Goal: Task Accomplishment & Management: Manage account settings

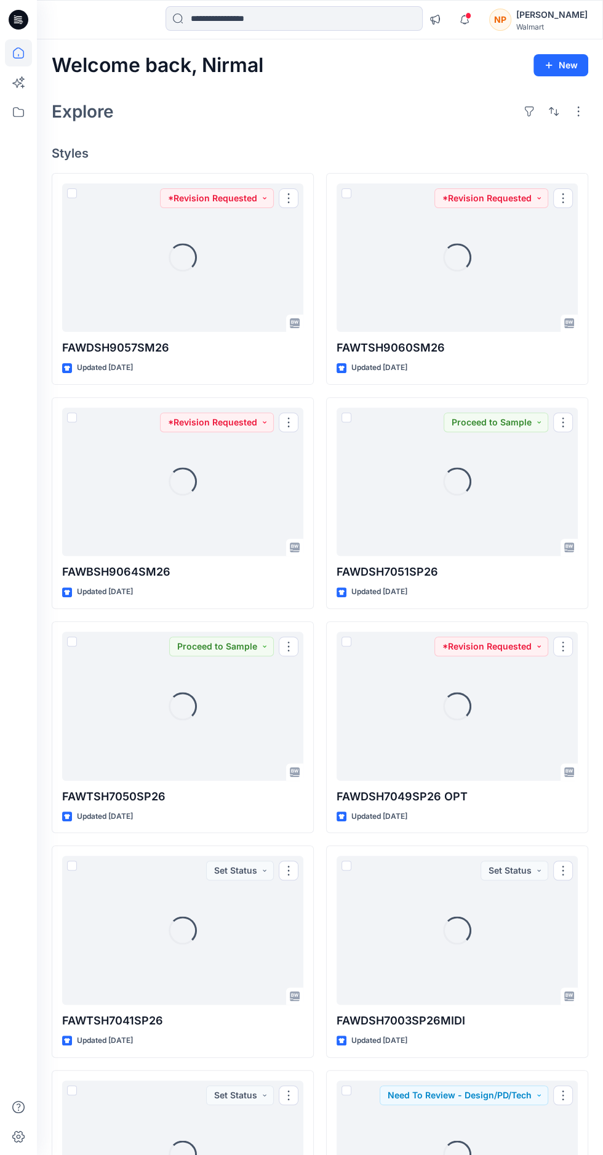
click at [476, 23] on icon "button" at bounding box center [464, 19] width 23 height 25
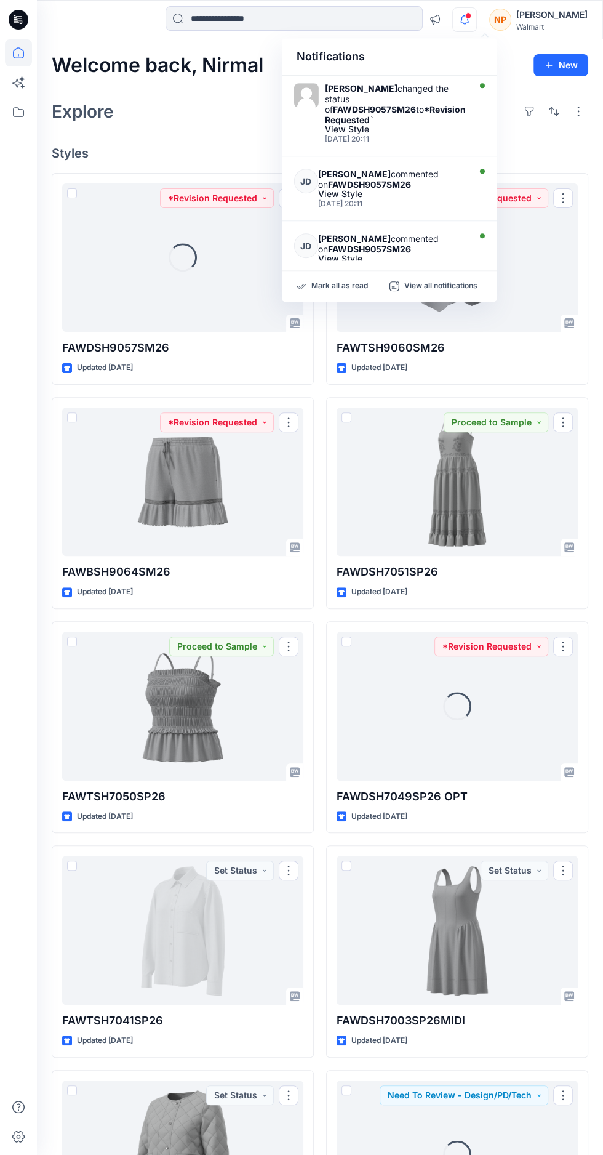
click at [539, 26] on div "Walmart" at bounding box center [551, 26] width 71 height 9
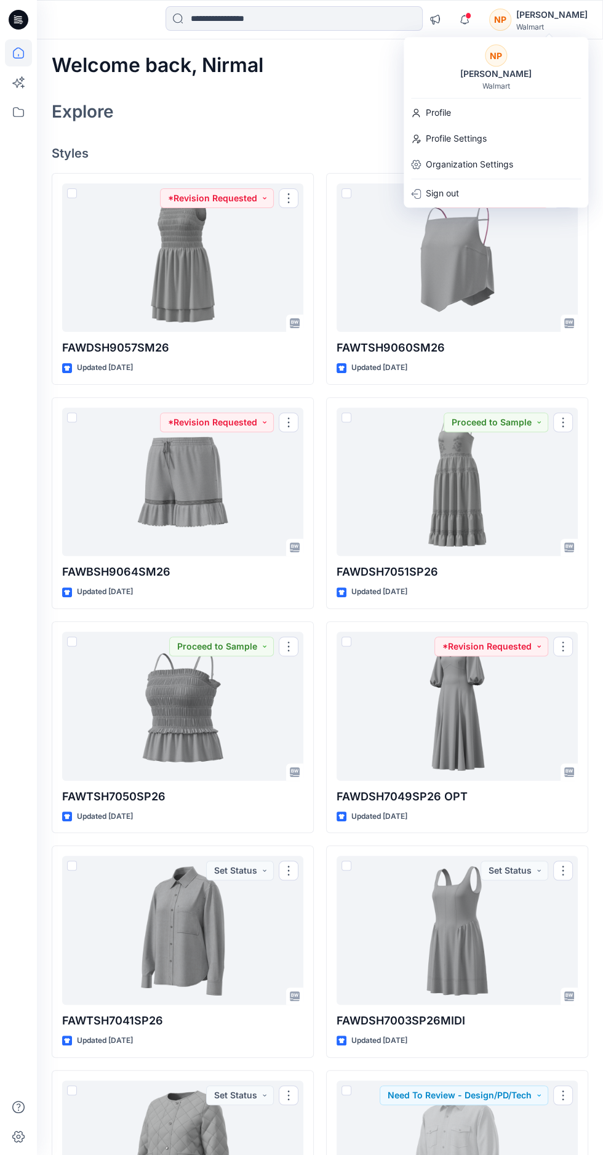
click at [476, 189] on div "Sign out" at bounding box center [496, 193] width 180 height 23
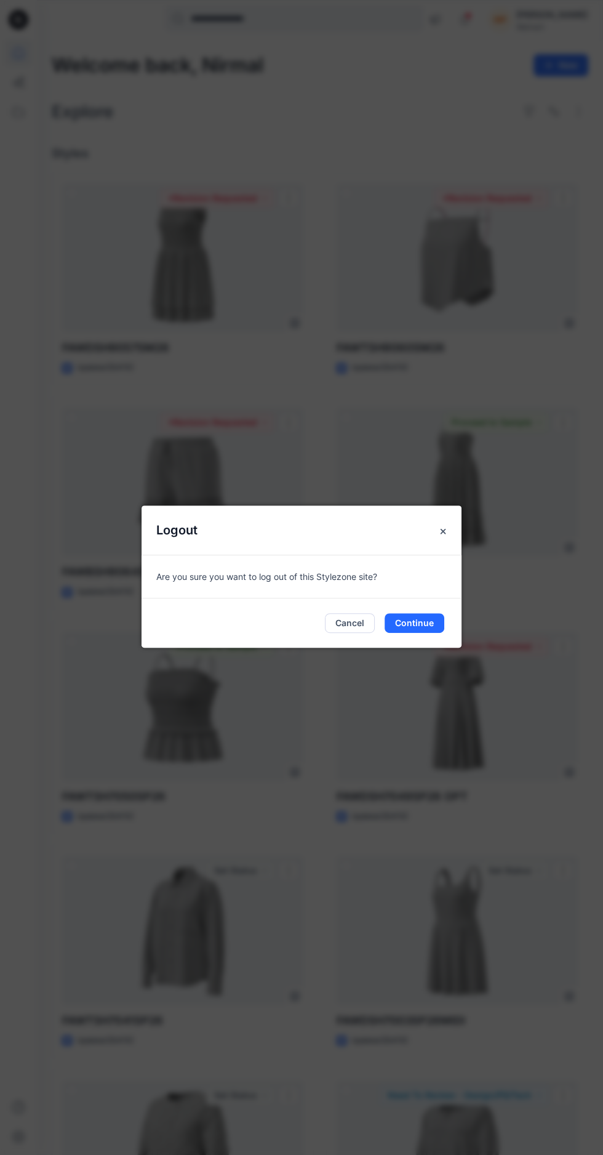
click at [416, 633] on button "Continue" at bounding box center [415, 623] width 60 height 20
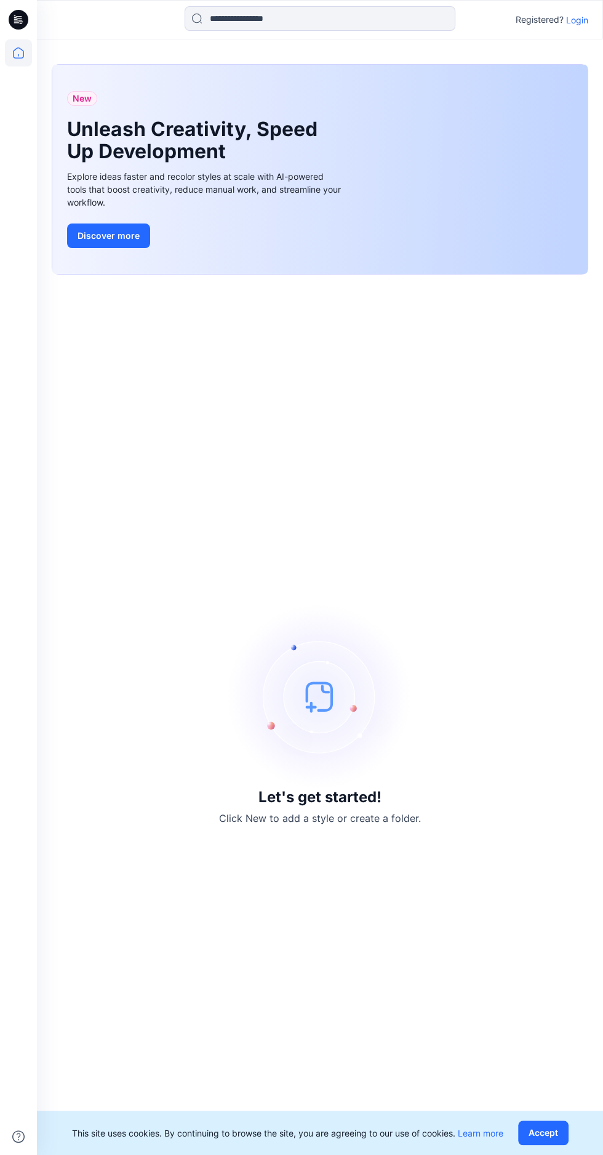
click at [583, 14] on p "Login" at bounding box center [577, 20] width 22 height 13
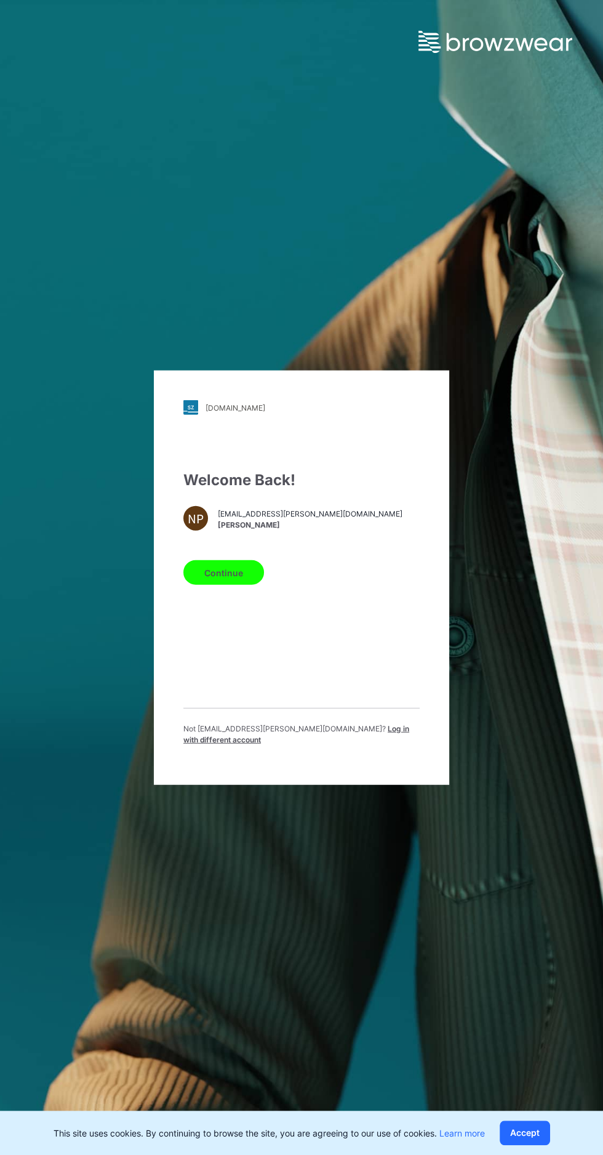
click at [378, 744] on span "Log in with different account" at bounding box center [296, 734] width 226 height 20
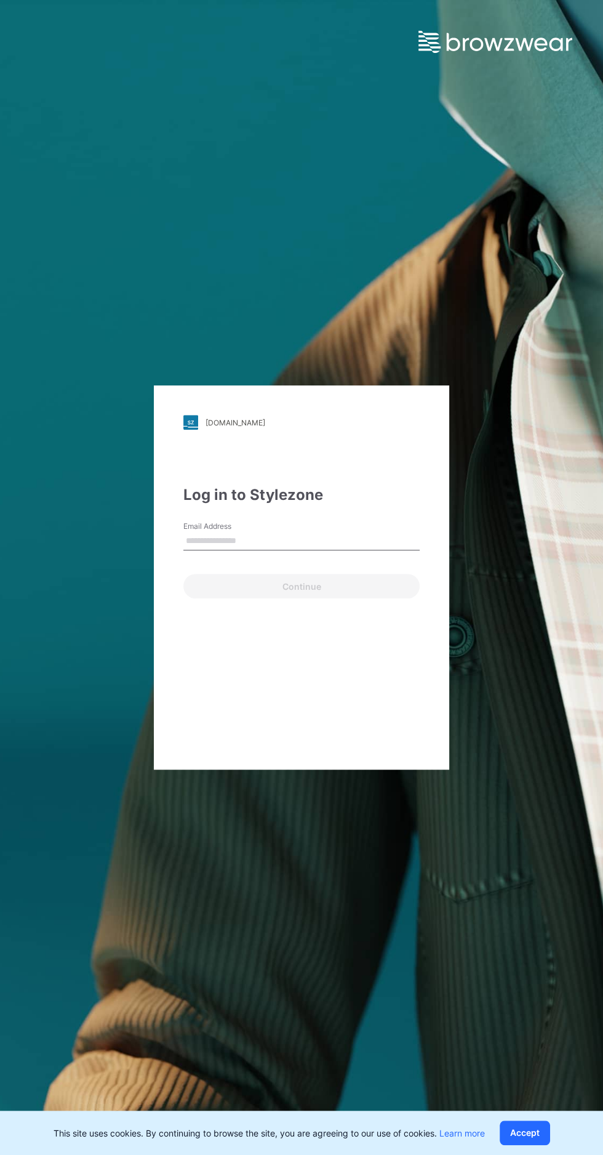
click at [343, 550] on input "Email Address" at bounding box center [301, 541] width 236 height 18
type input "**********"
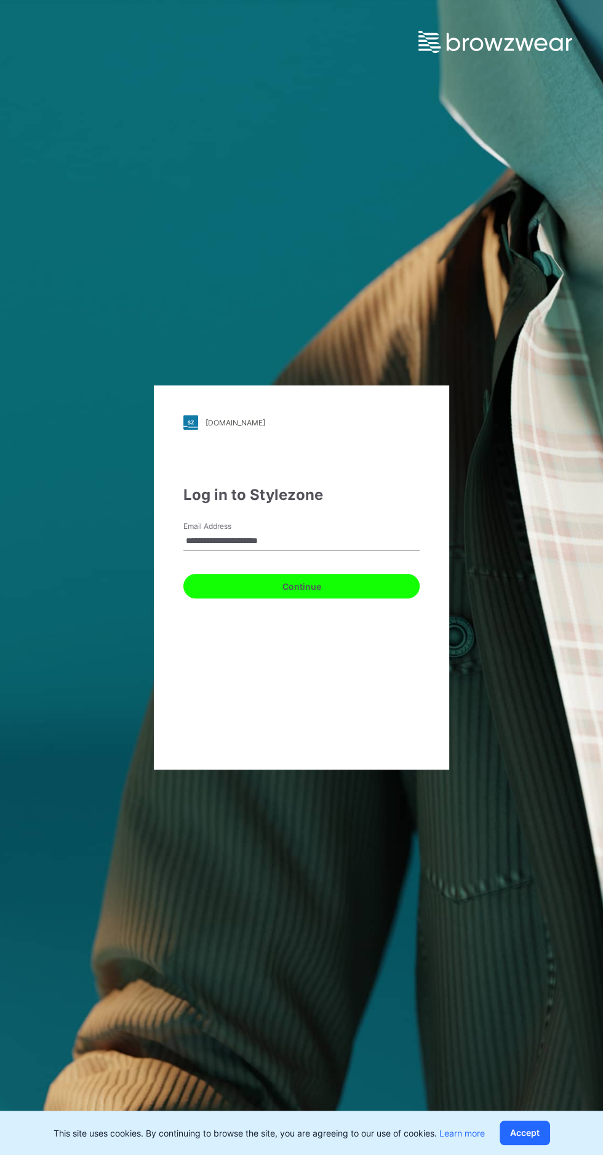
click at [339, 598] on button "Continue" at bounding box center [301, 586] width 236 height 25
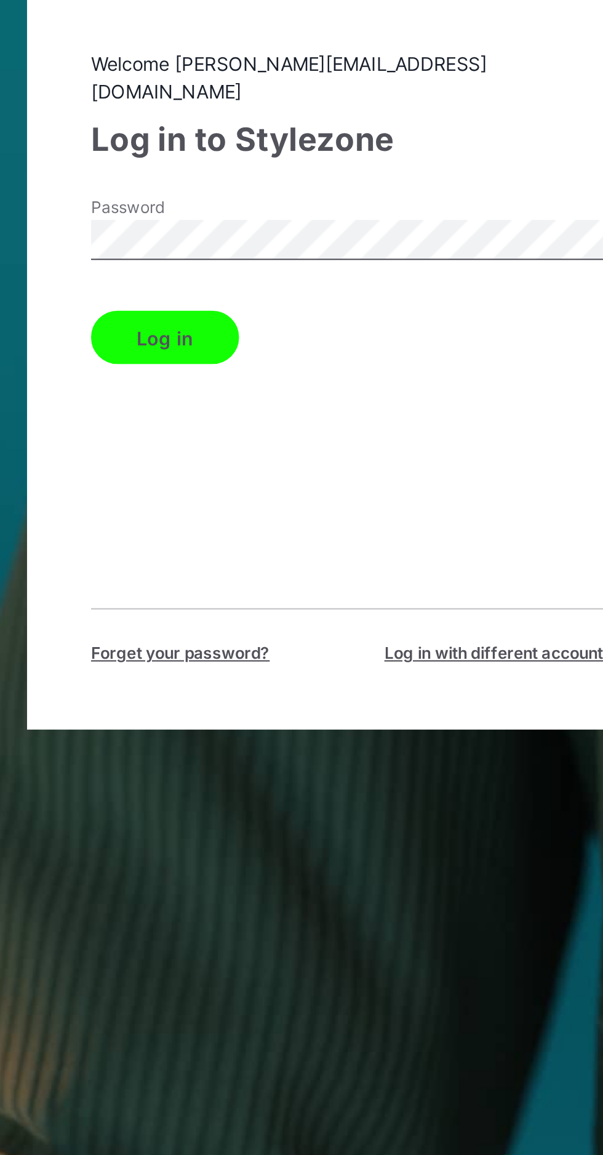
click at [216, 615] on button "Log in" at bounding box center [217, 602] width 68 height 25
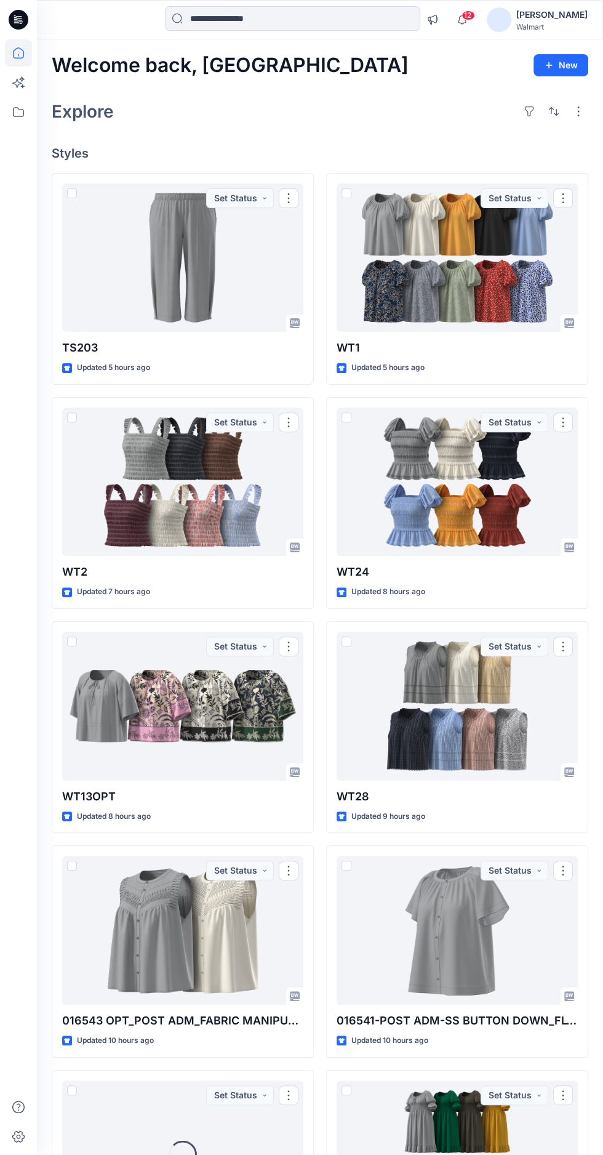
click at [542, 26] on div "Walmart" at bounding box center [551, 26] width 71 height 9
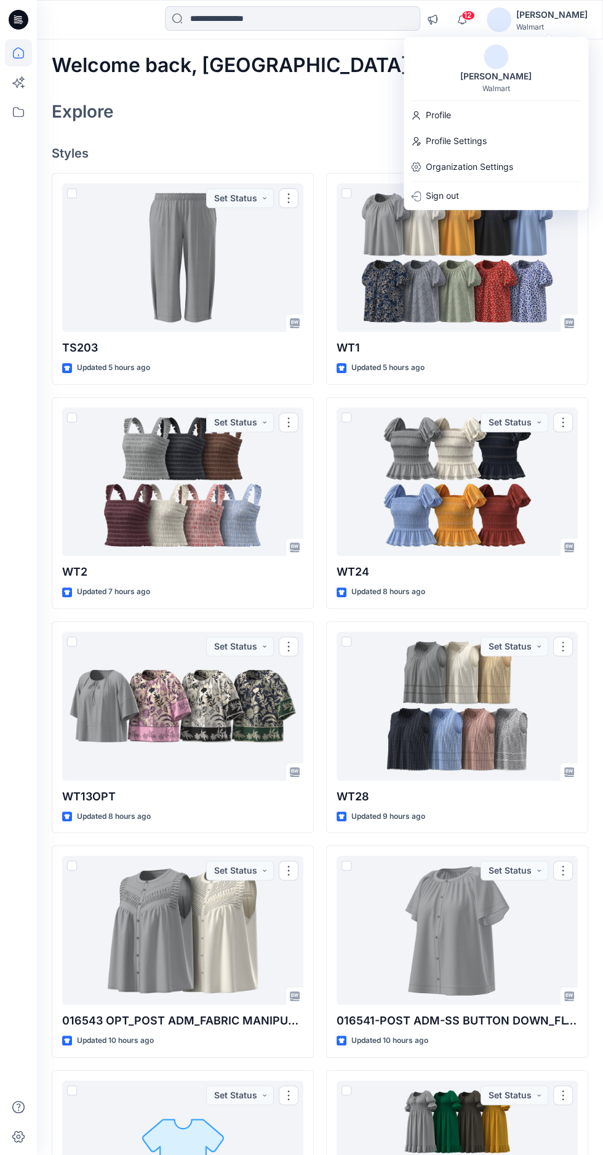
click at [453, 209] on div "[PERSON_NAME] Walmart Profile Profile Settings Organization Settings Sign out" at bounding box center [496, 123] width 185 height 173
click at [465, 196] on div "Sign out" at bounding box center [496, 195] width 180 height 23
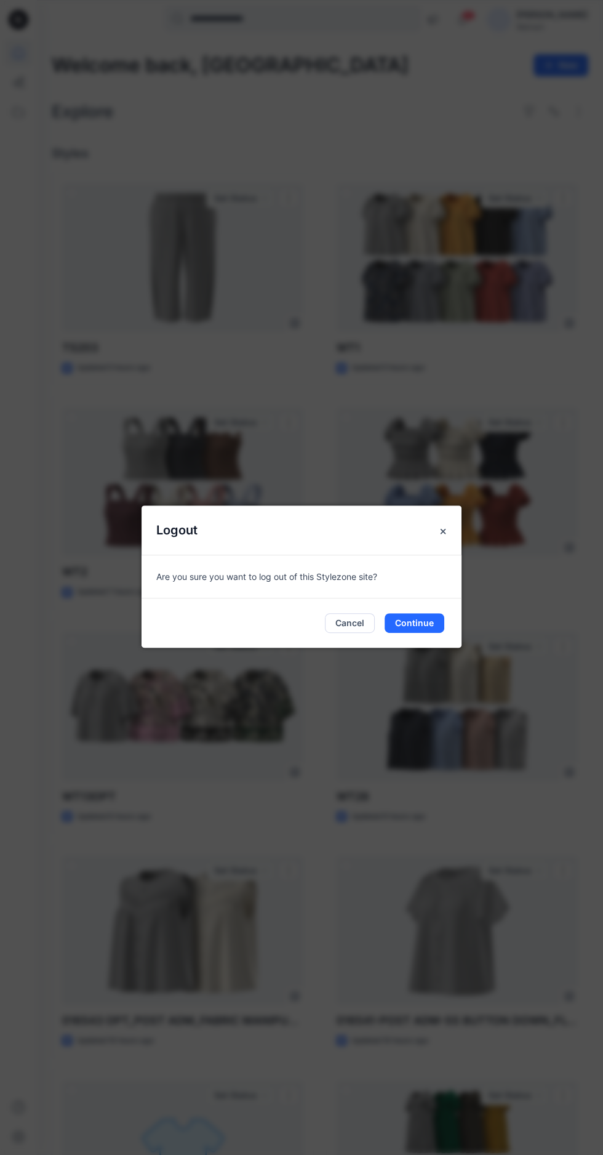
click at [449, 542] on button "Close" at bounding box center [443, 531] width 22 height 22
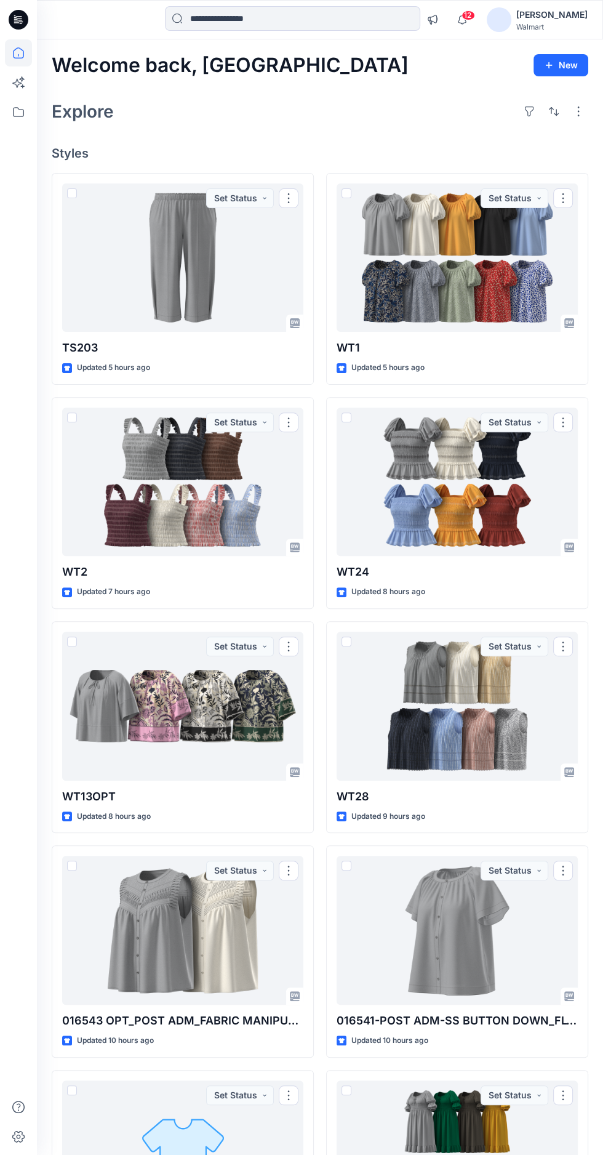
click at [550, 27] on div "Walmart" at bounding box center [551, 26] width 71 height 9
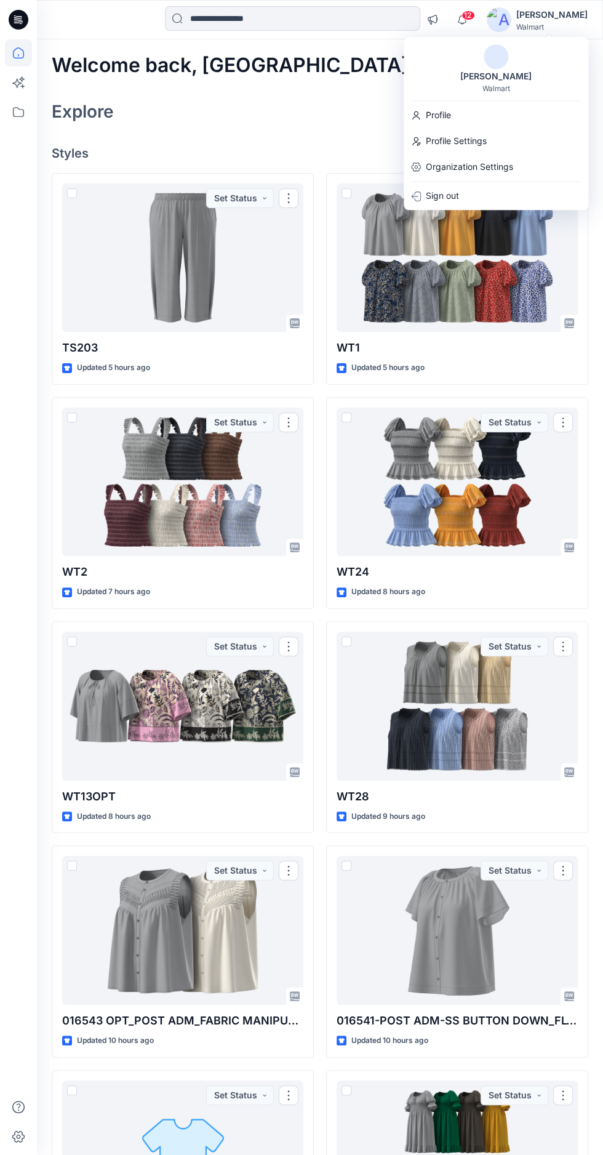
click at [467, 199] on div "Sign out" at bounding box center [496, 195] width 180 height 23
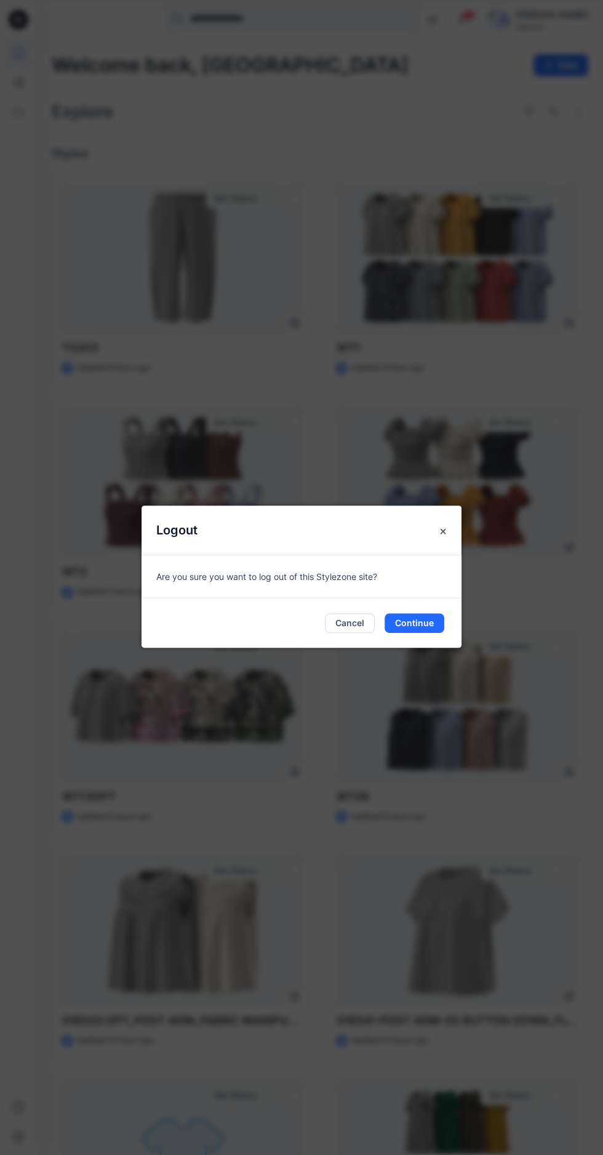
click at [443, 533] on icon "Close" at bounding box center [443, 530] width 5 height 5
